Goal: Task Accomplishment & Management: Manage account settings

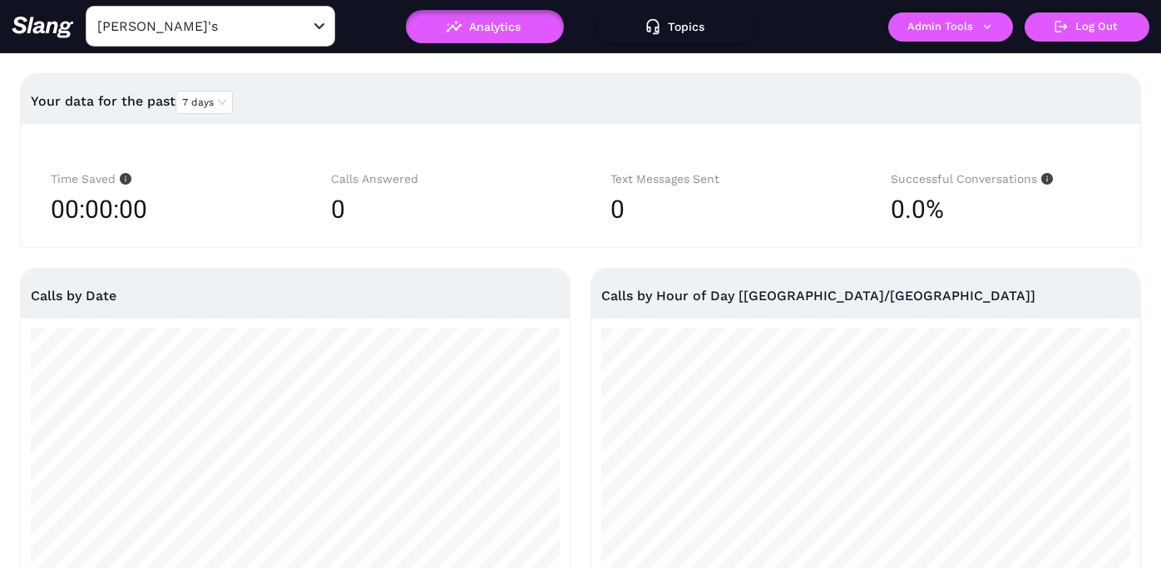
click at [210, 32] on input "[PERSON_NAME]'s" at bounding box center [184, 26] width 183 height 26
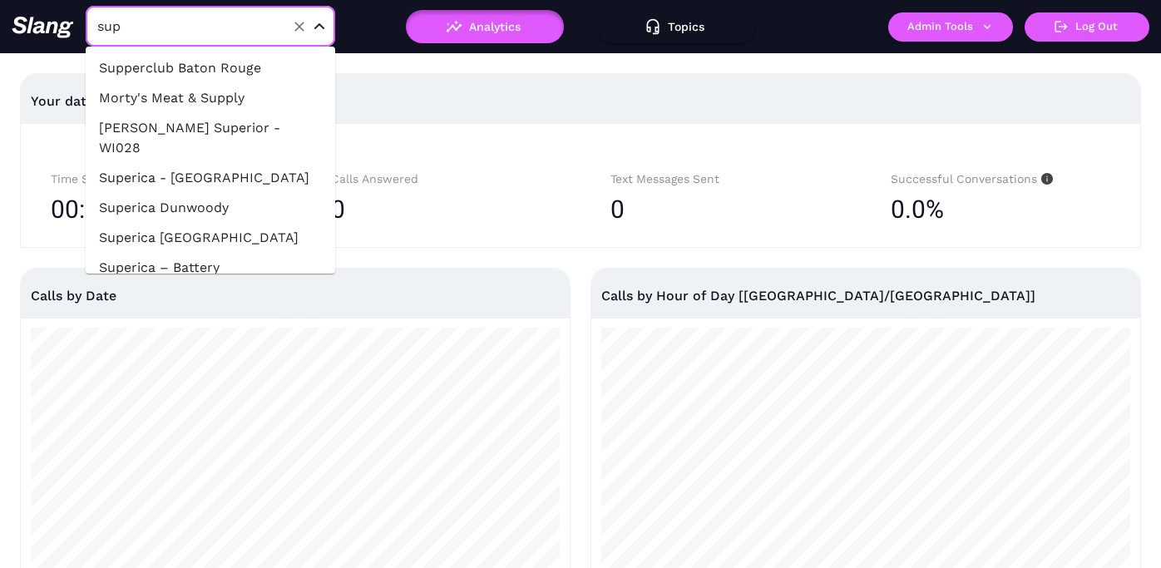
type input "supp"
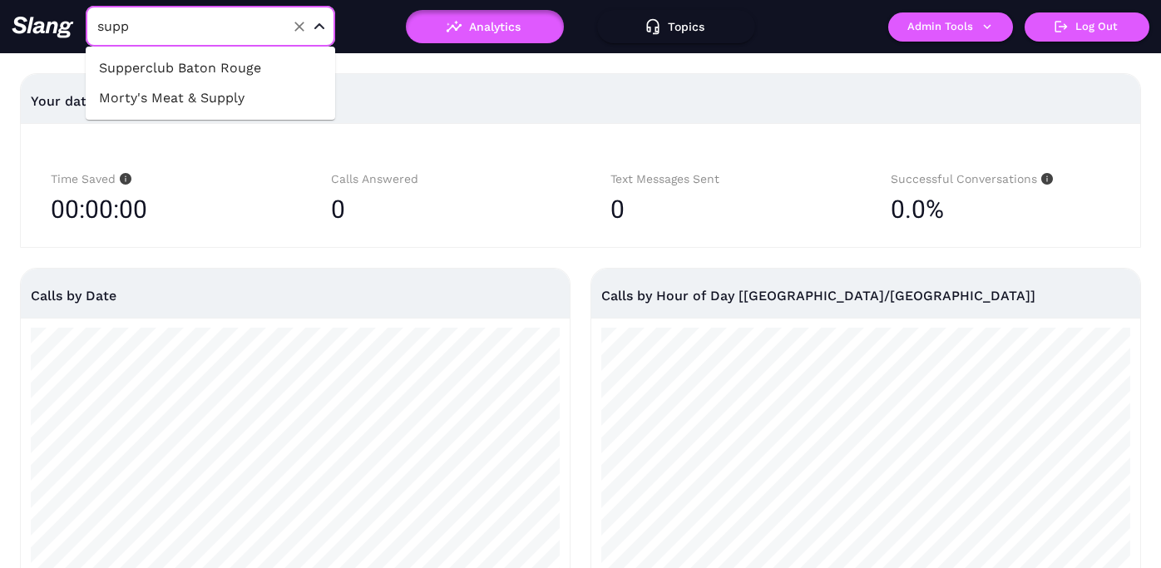
click at [230, 61] on li "Supperclub Baton Rouge" at bounding box center [211, 68] width 250 height 30
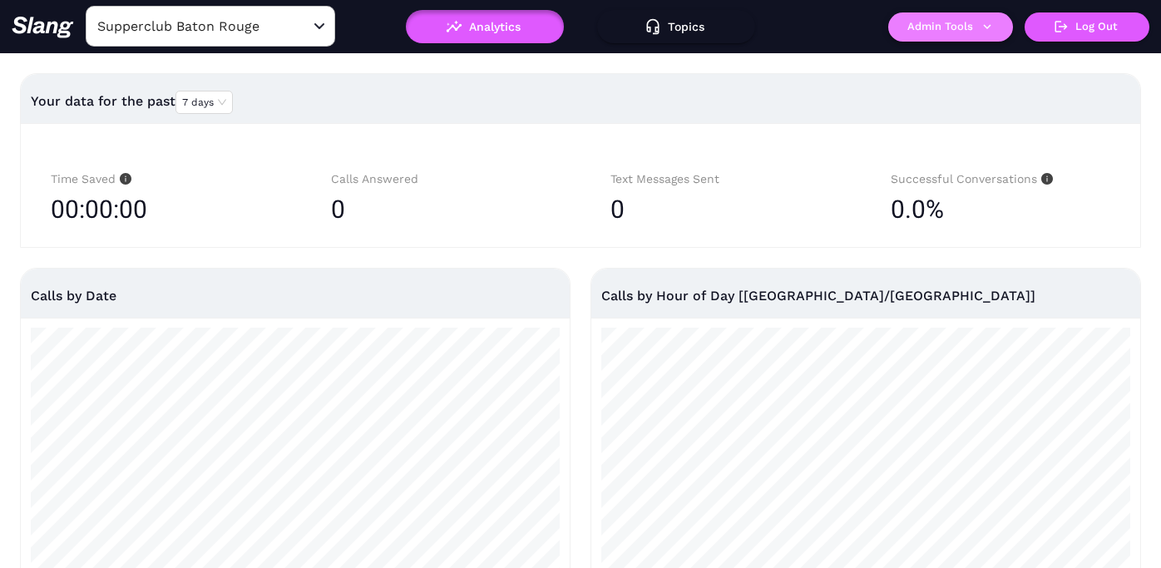
click at [977, 33] on button "Admin Tools" at bounding box center [950, 26] width 125 height 29
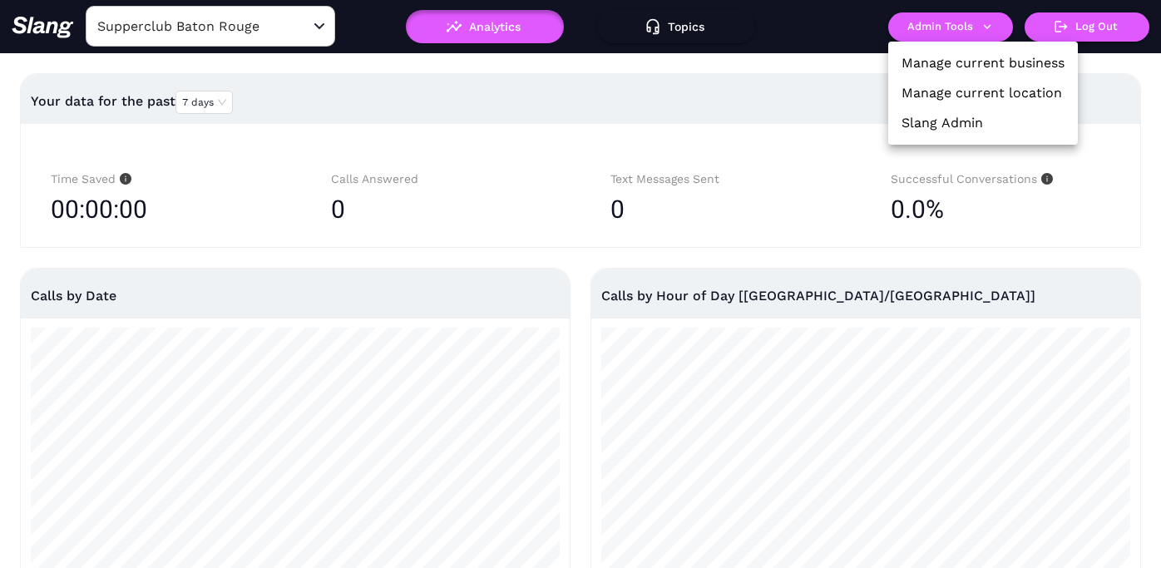
click at [967, 90] on link "Manage current location" at bounding box center [982, 93] width 161 height 20
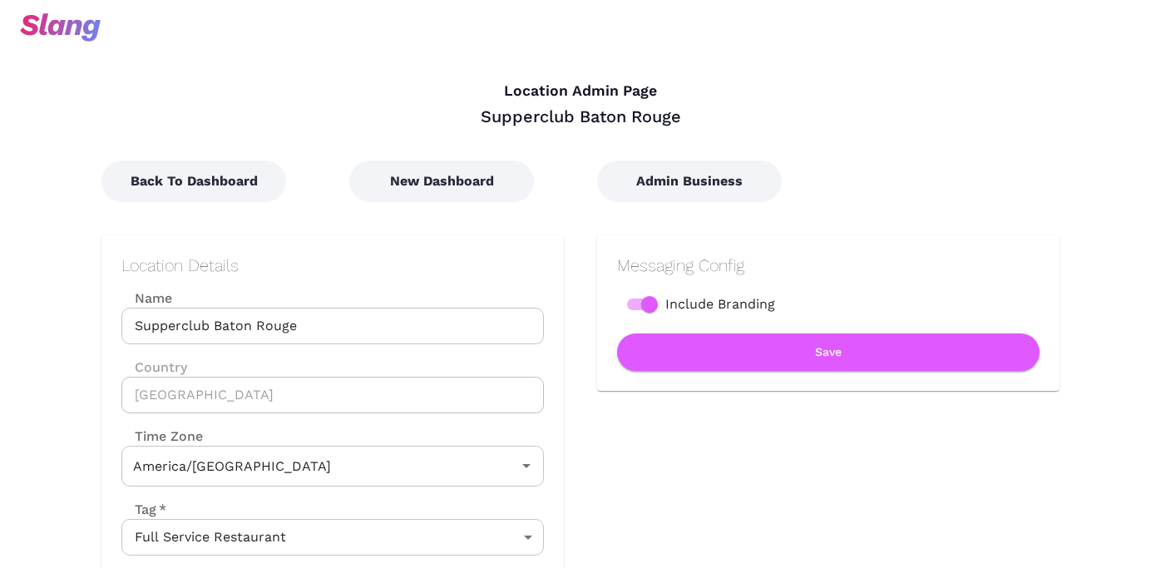
type input "Central Time"
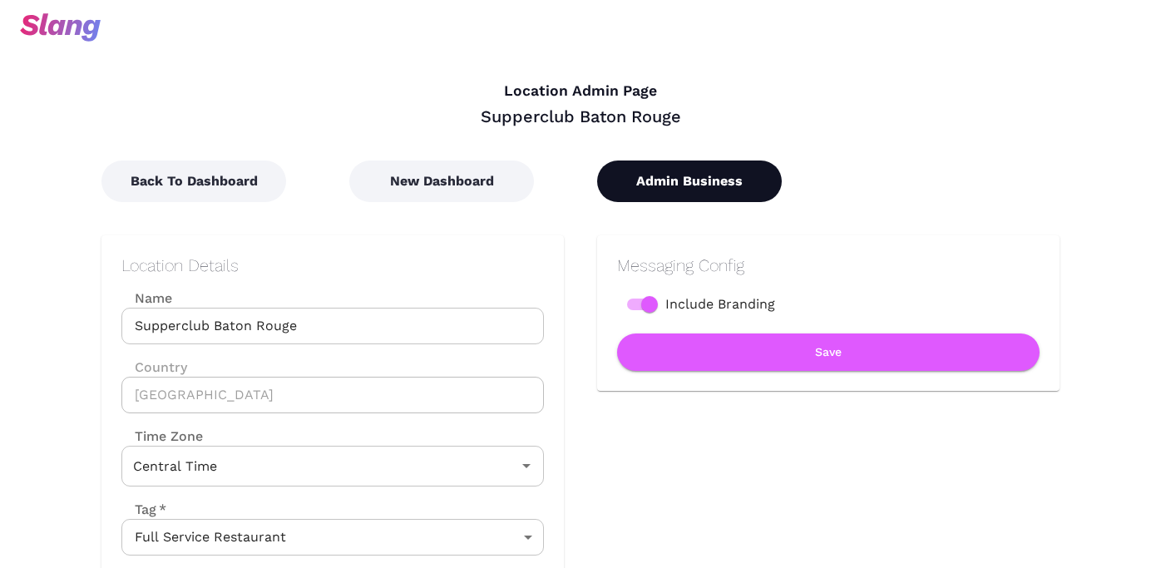
click at [693, 181] on button "Admin Business" at bounding box center [689, 182] width 185 height 42
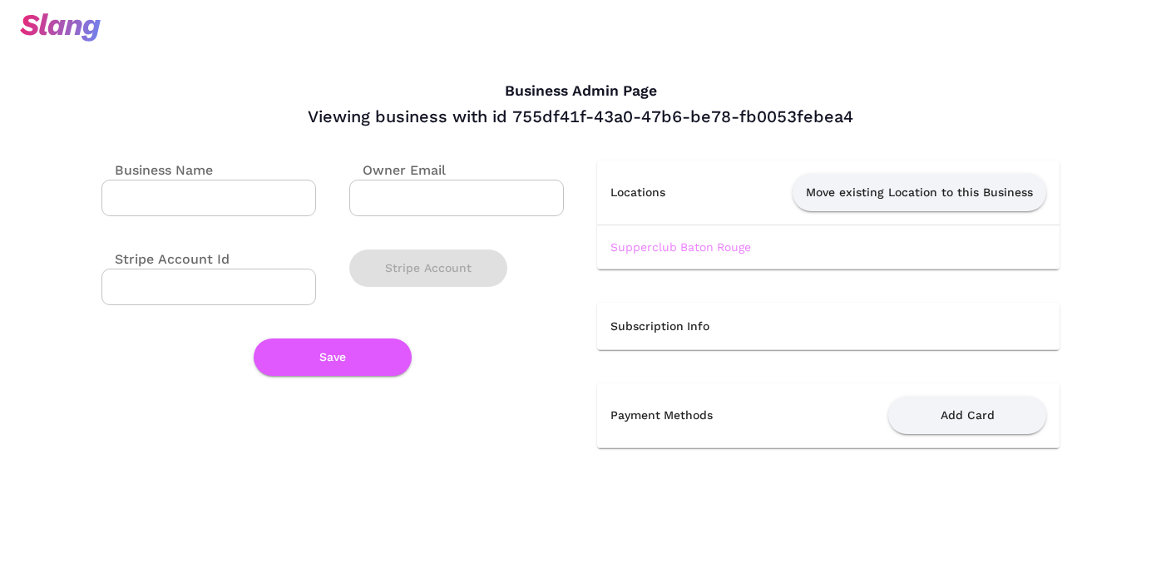
click at [684, 247] on link "Supperclub Baton Rouge" at bounding box center [681, 246] width 141 height 13
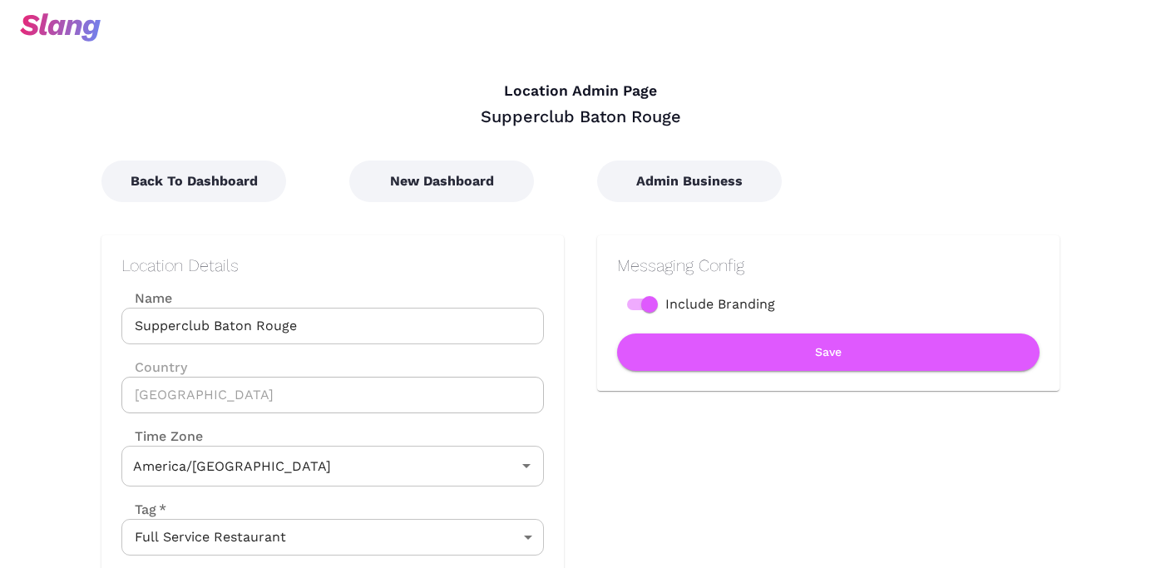
type input "Central Time"
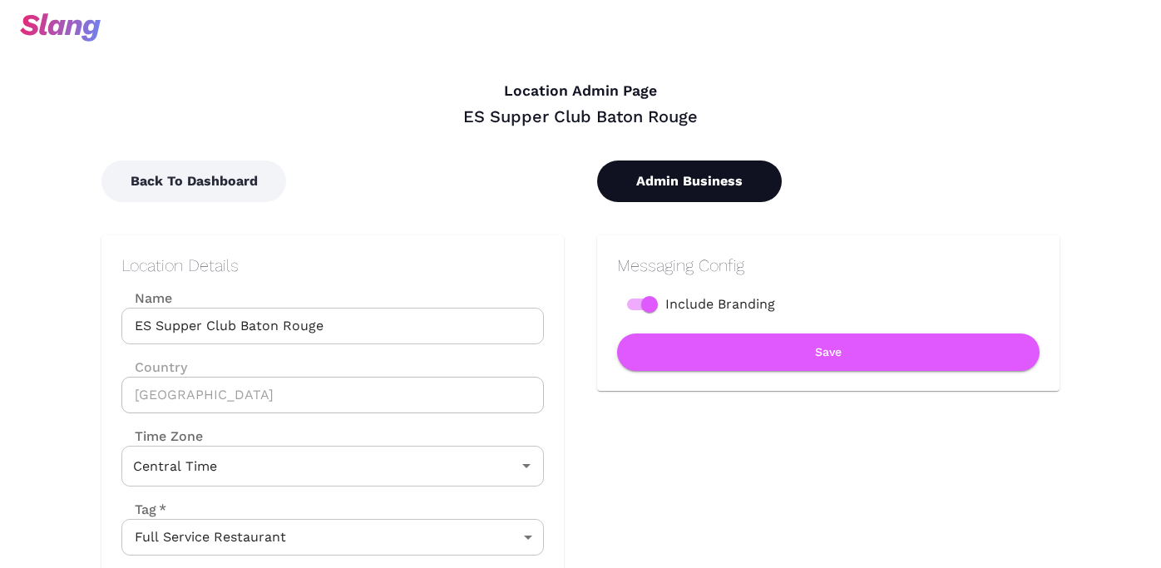
click at [670, 187] on button "Admin Business" at bounding box center [689, 182] width 185 height 42
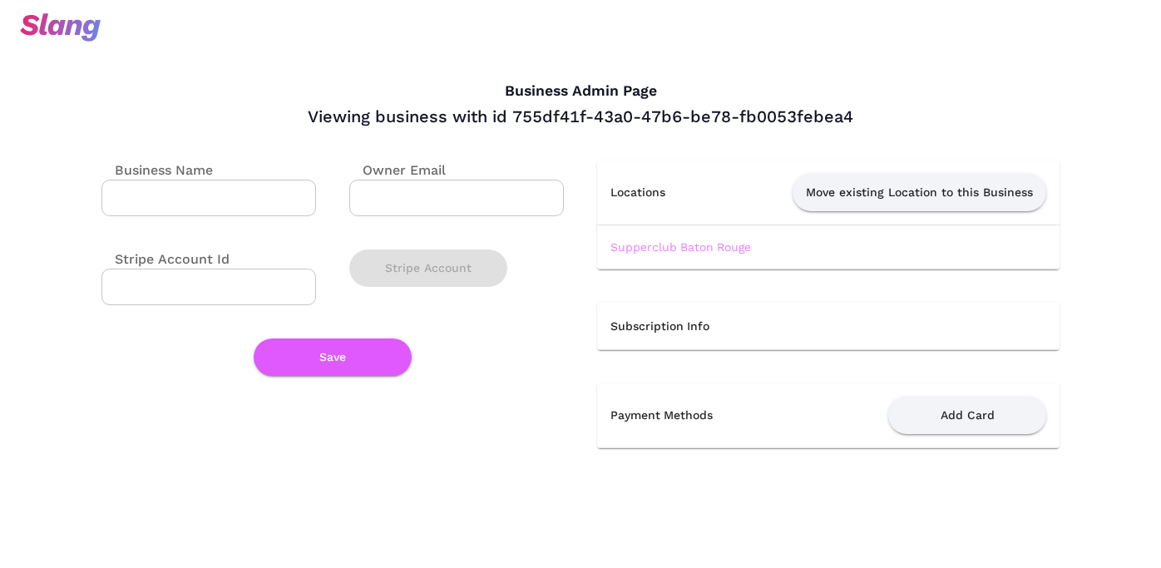
click at [634, 247] on link "Supperclub Baton Rouge" at bounding box center [681, 246] width 141 height 13
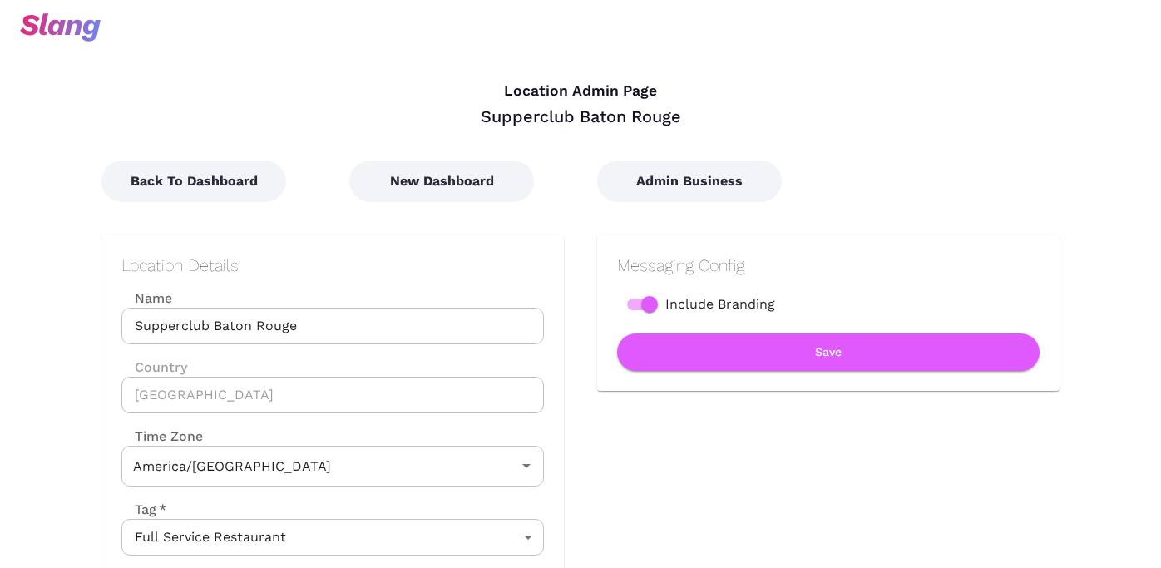
type input "Central Time"
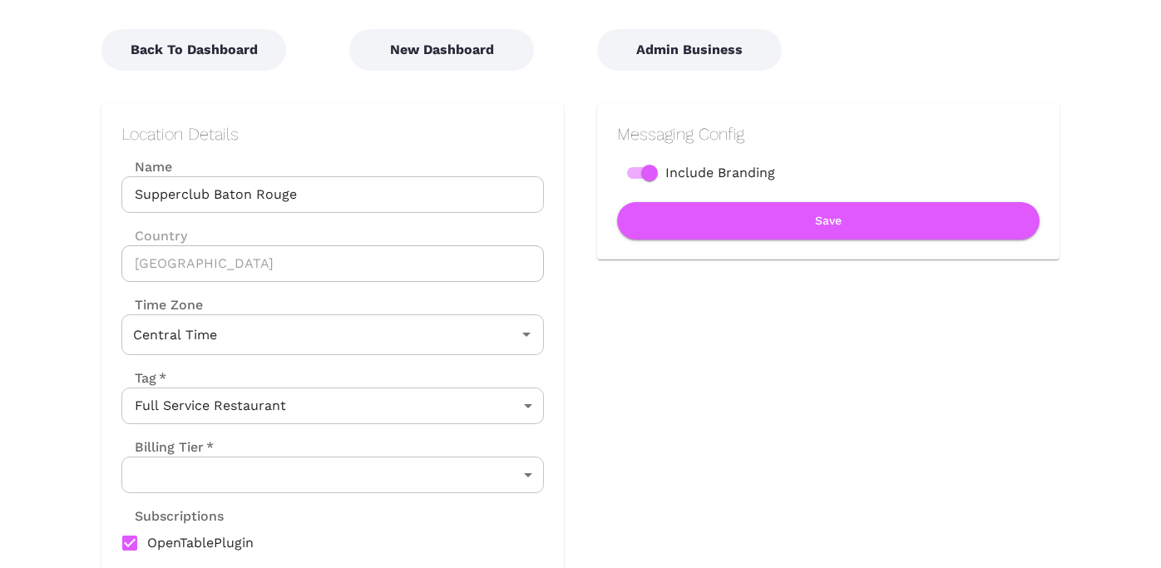
scroll to position [209, 0]
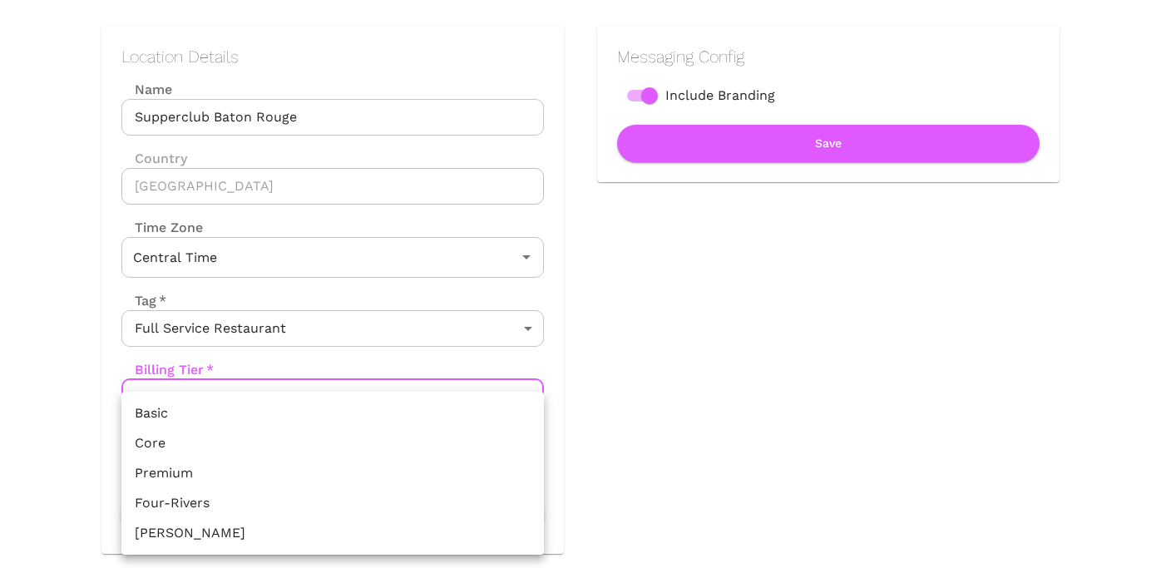
click at [373, 359] on body "Location Admin Page Supperclub [GEOGRAPHIC_DATA] Back To Dashboard New Dashboar…" at bounding box center [580, 75] width 1161 height 568
click at [299, 472] on li "Premium" at bounding box center [332, 473] width 423 height 30
type input "Premium"
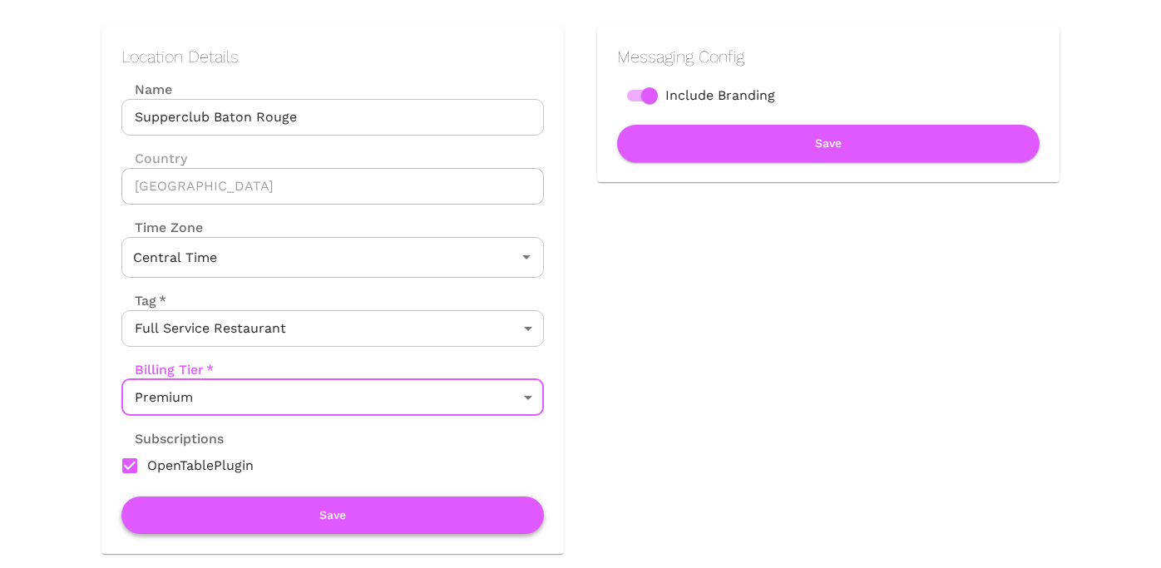
click at [342, 518] on button "Save" at bounding box center [332, 515] width 423 height 37
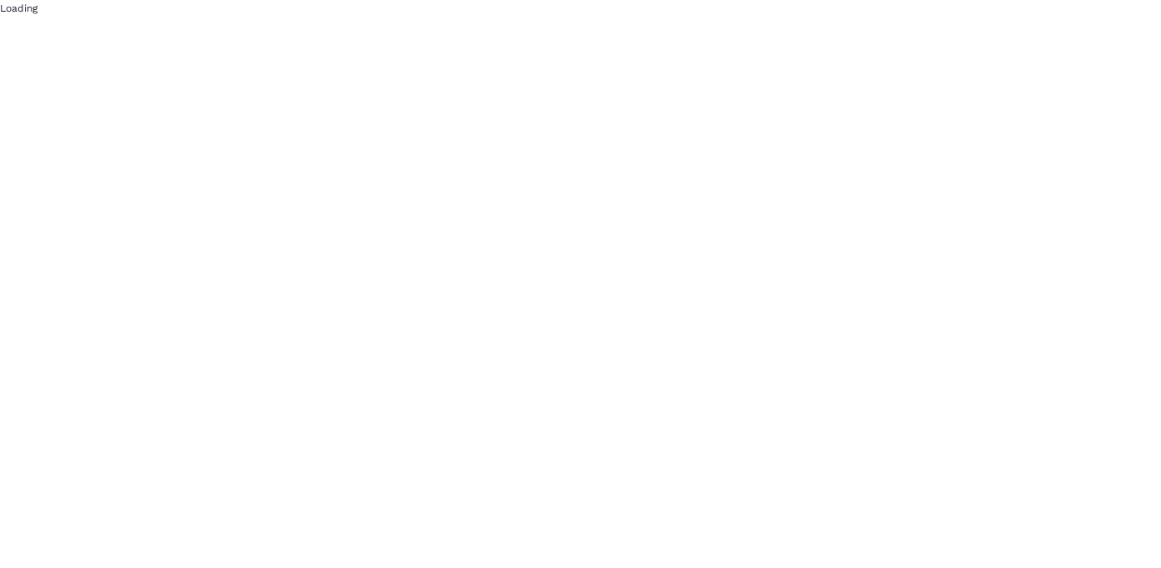
scroll to position [0, 0]
